Goal: Task Accomplishment & Management: Manage account settings

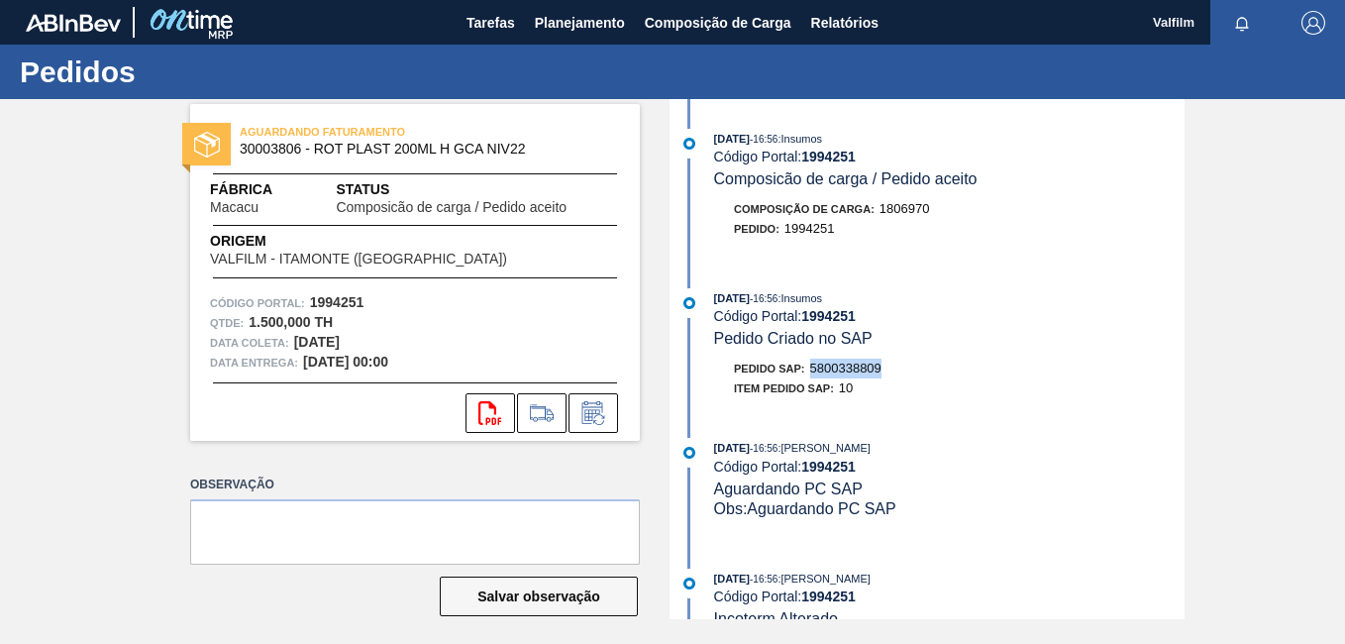
drag, startPoint x: 901, startPoint y: 371, endPoint x: 804, endPoint y: 368, distance: 96.1
click at [804, 368] on div "Pedido SAP: 5800338809" at bounding box center [949, 369] width 471 height 20
click at [805, 368] on span "Pedido SAP:" at bounding box center [769, 369] width 71 height 12
drag, startPoint x: 810, startPoint y: 368, endPoint x: 911, endPoint y: 373, distance: 100.2
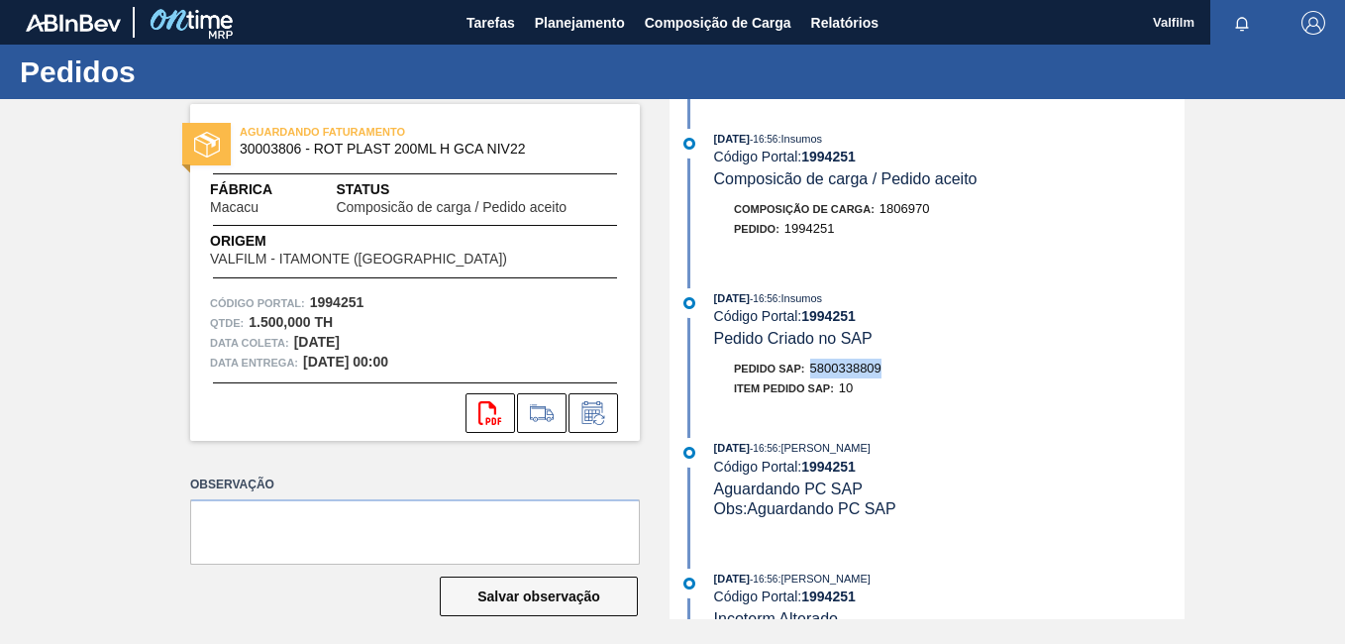
click at [911, 373] on div "Pedido SAP: 5800338809" at bounding box center [949, 369] width 471 height 20
copy span "5800338809"
click at [610, 414] on button at bounding box center [594, 413] width 50 height 40
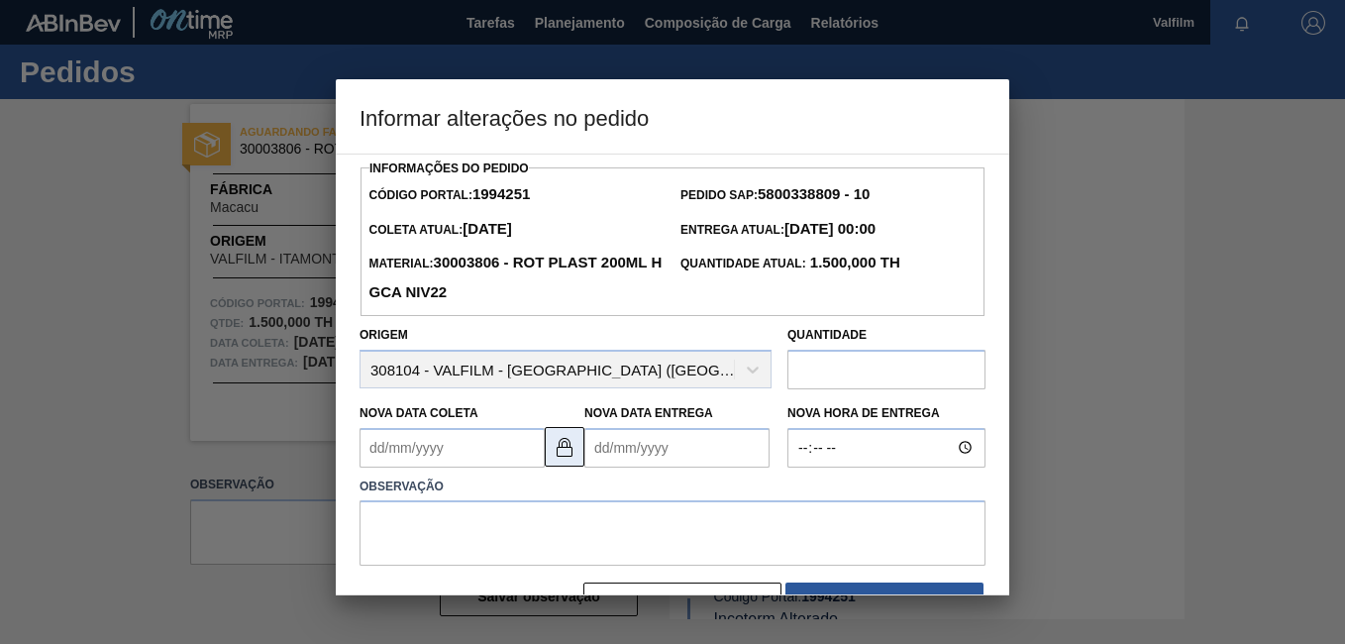
click at [567, 450] on img at bounding box center [565, 447] width 24 height 24
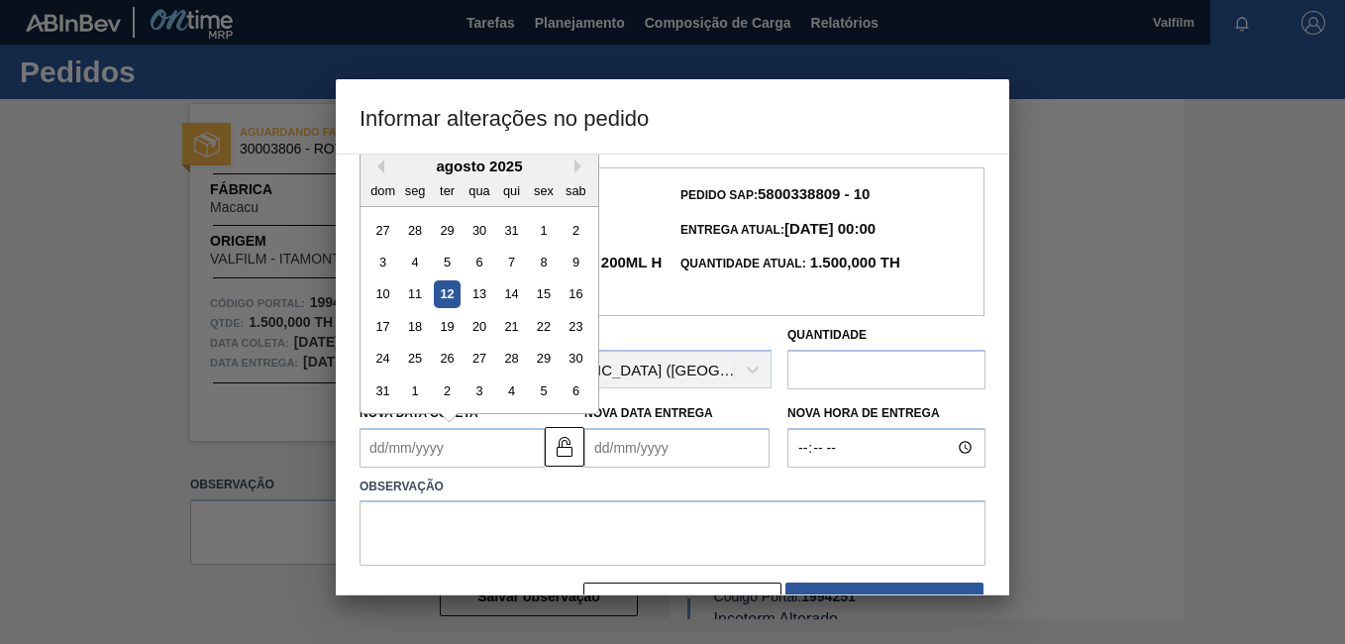
click at [429, 454] on Coleta "Nova Data Coleta" at bounding box center [452, 448] width 185 height 40
click at [387, 394] on div "31" at bounding box center [383, 390] width 27 height 27
type Coleta "31/08/2025"
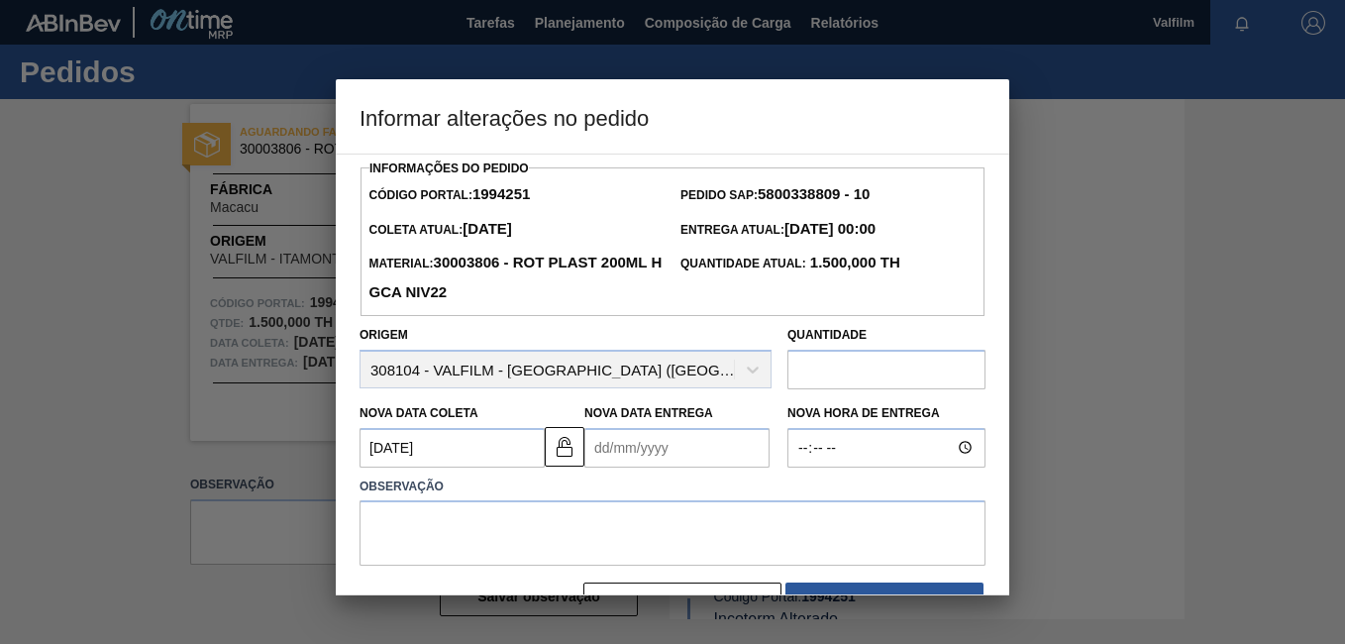
click at [636, 455] on Entrega "Nova Data Entrega" at bounding box center [677, 448] width 185 height 40
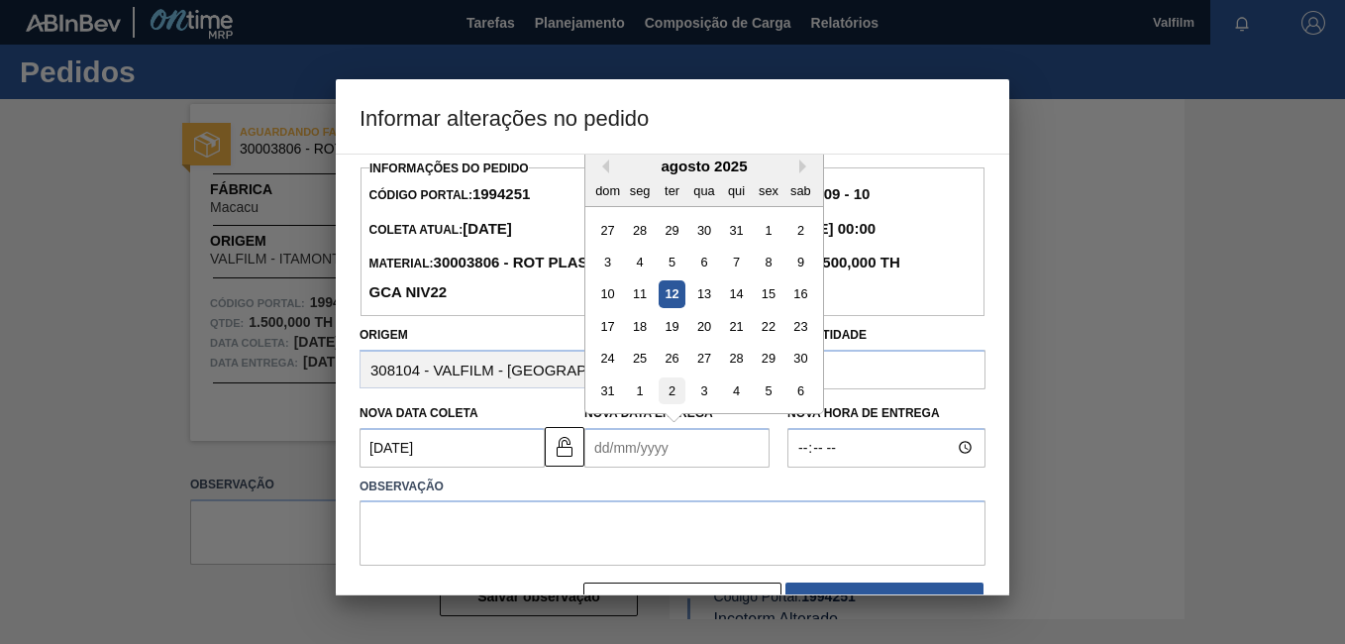
click at [673, 389] on div "2" at bounding box center [672, 390] width 27 height 27
type Entrega "02/09/2025"
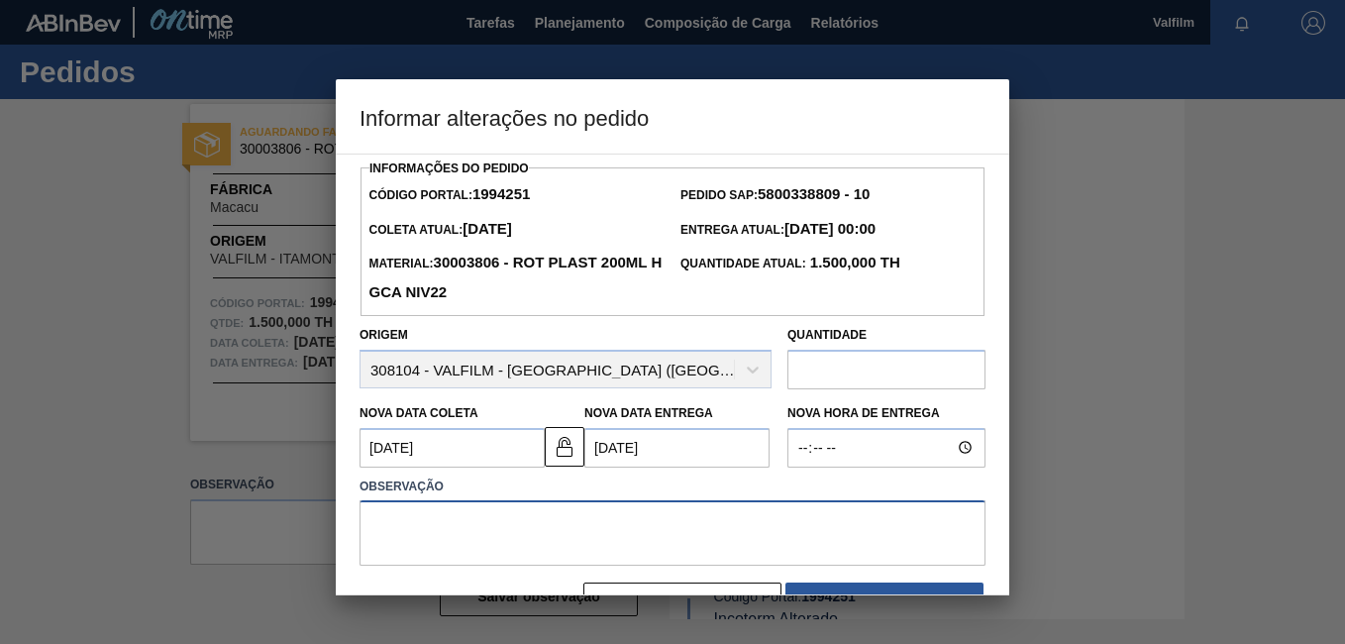
click at [445, 538] on textarea at bounding box center [673, 532] width 626 height 65
click at [443, 468] on Coleta "31/08/2025" at bounding box center [452, 448] width 185 height 40
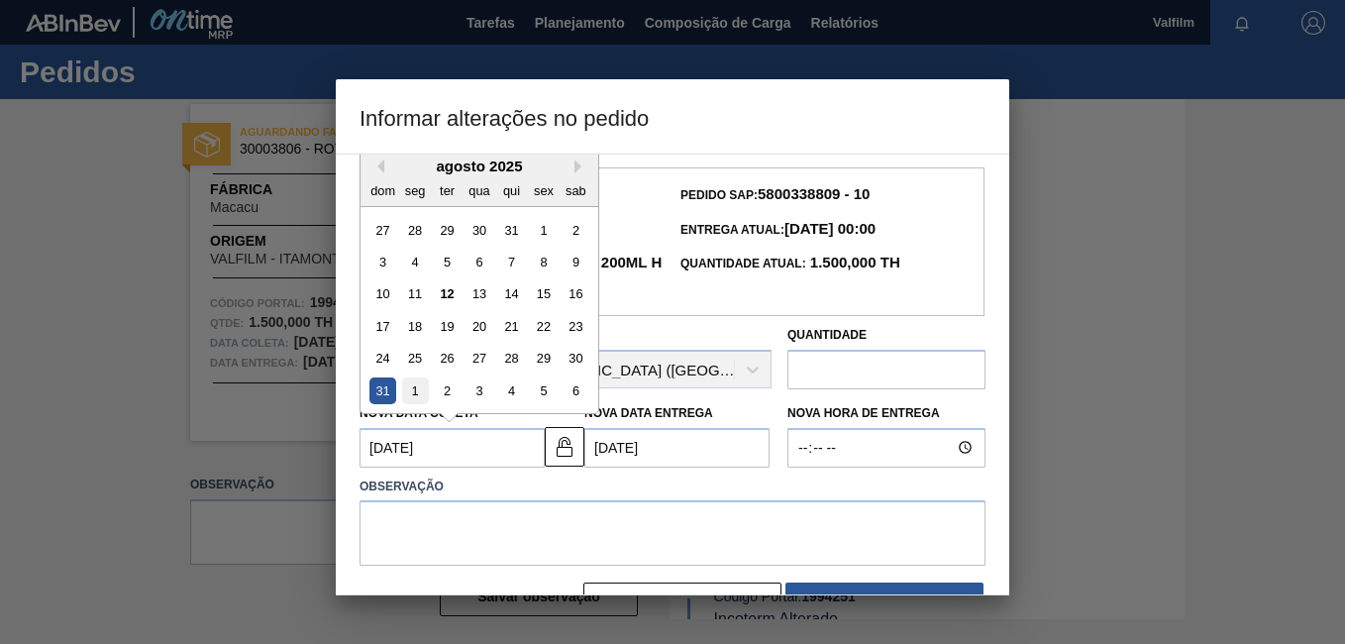
click at [416, 391] on div "1" at bounding box center [415, 390] width 27 height 27
type Coleta "01/09/2025"
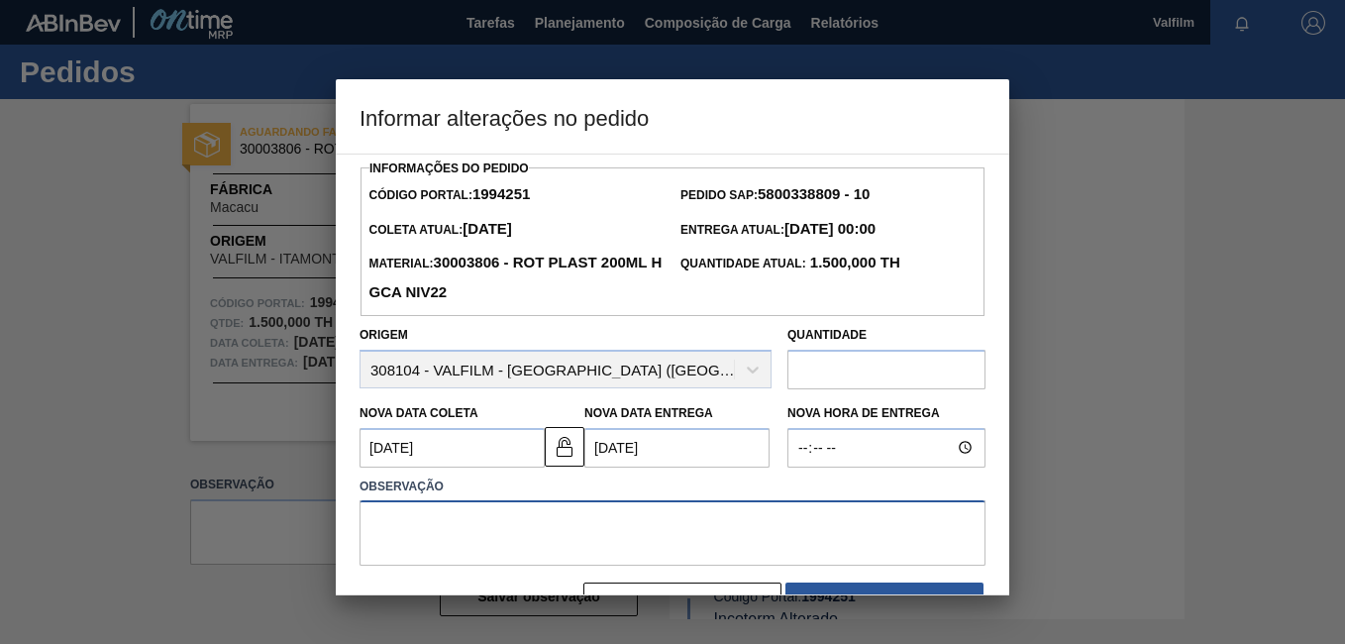
click at [634, 559] on textarea at bounding box center [673, 532] width 626 height 65
click at [712, 556] on textarea at bounding box center [673, 532] width 626 height 65
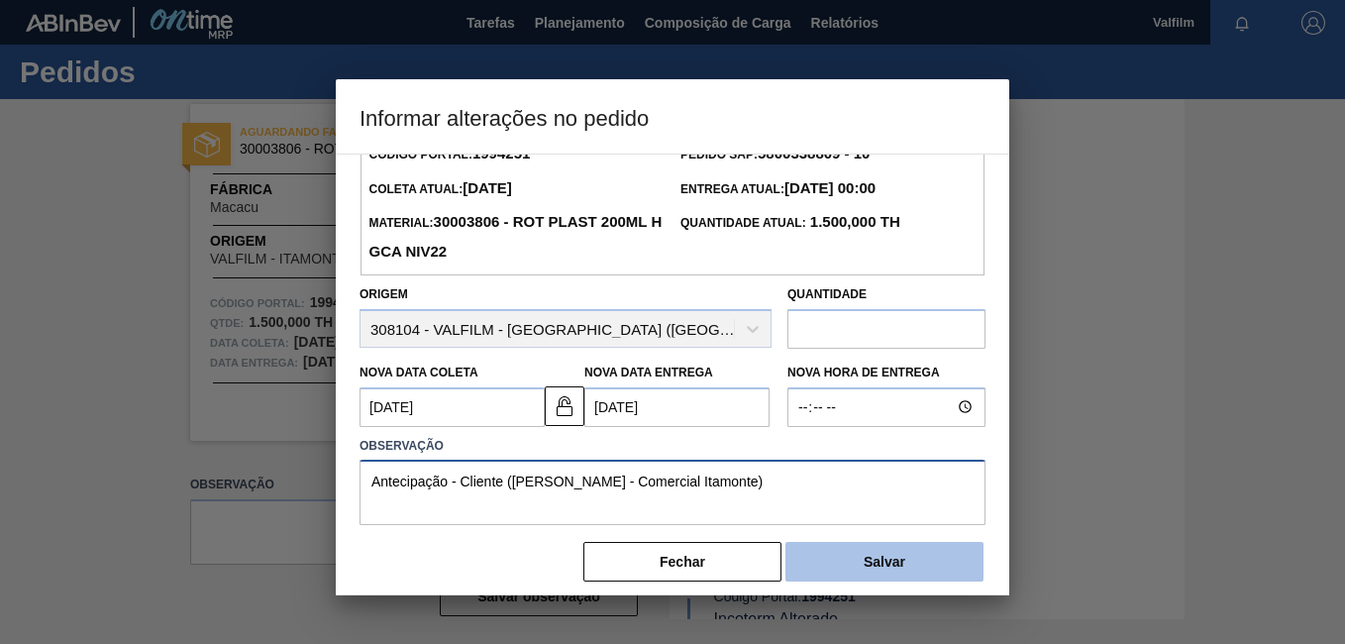
scroll to position [57, 0]
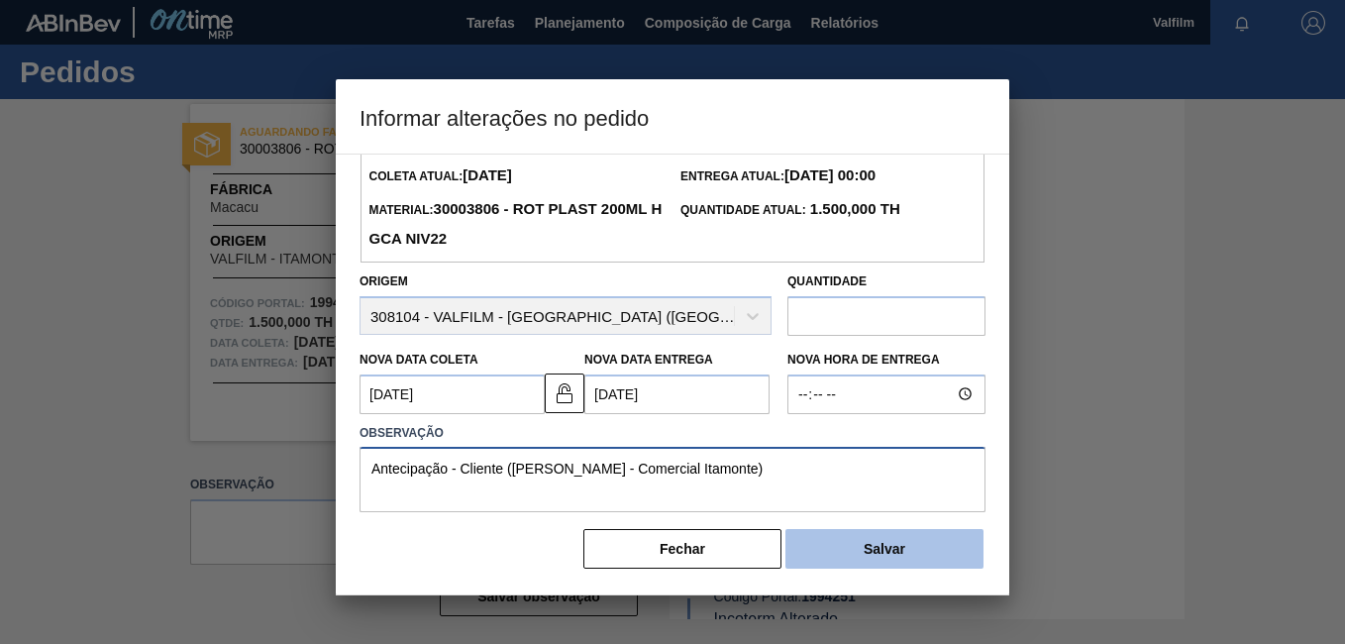
type textarea "Antecipação - Cliente (Ana Carolina - Comercial Itamonte)"
click at [827, 557] on button "Salvar" at bounding box center [885, 549] width 198 height 40
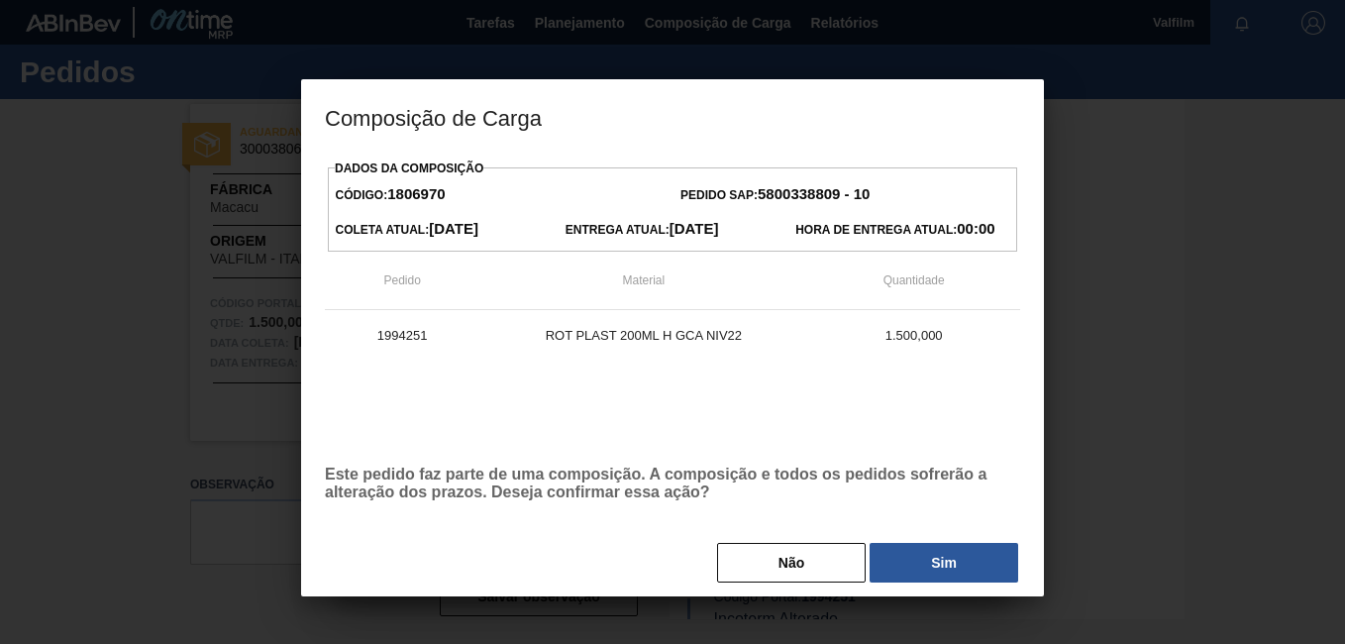
click at [926, 553] on button "Sim" at bounding box center [944, 563] width 149 height 40
